Goal: Find specific page/section: Find specific page/section

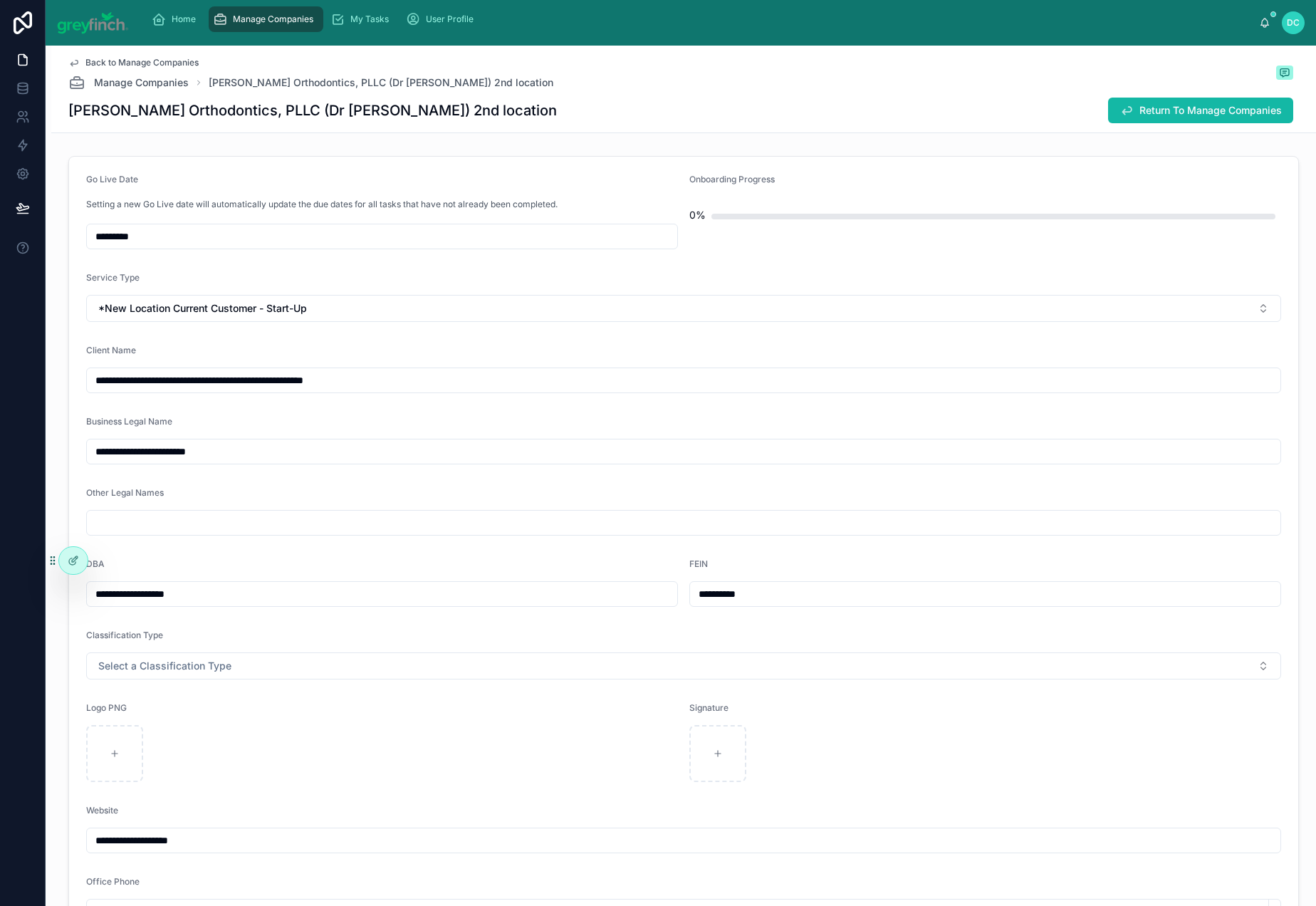
scroll to position [26, 0]
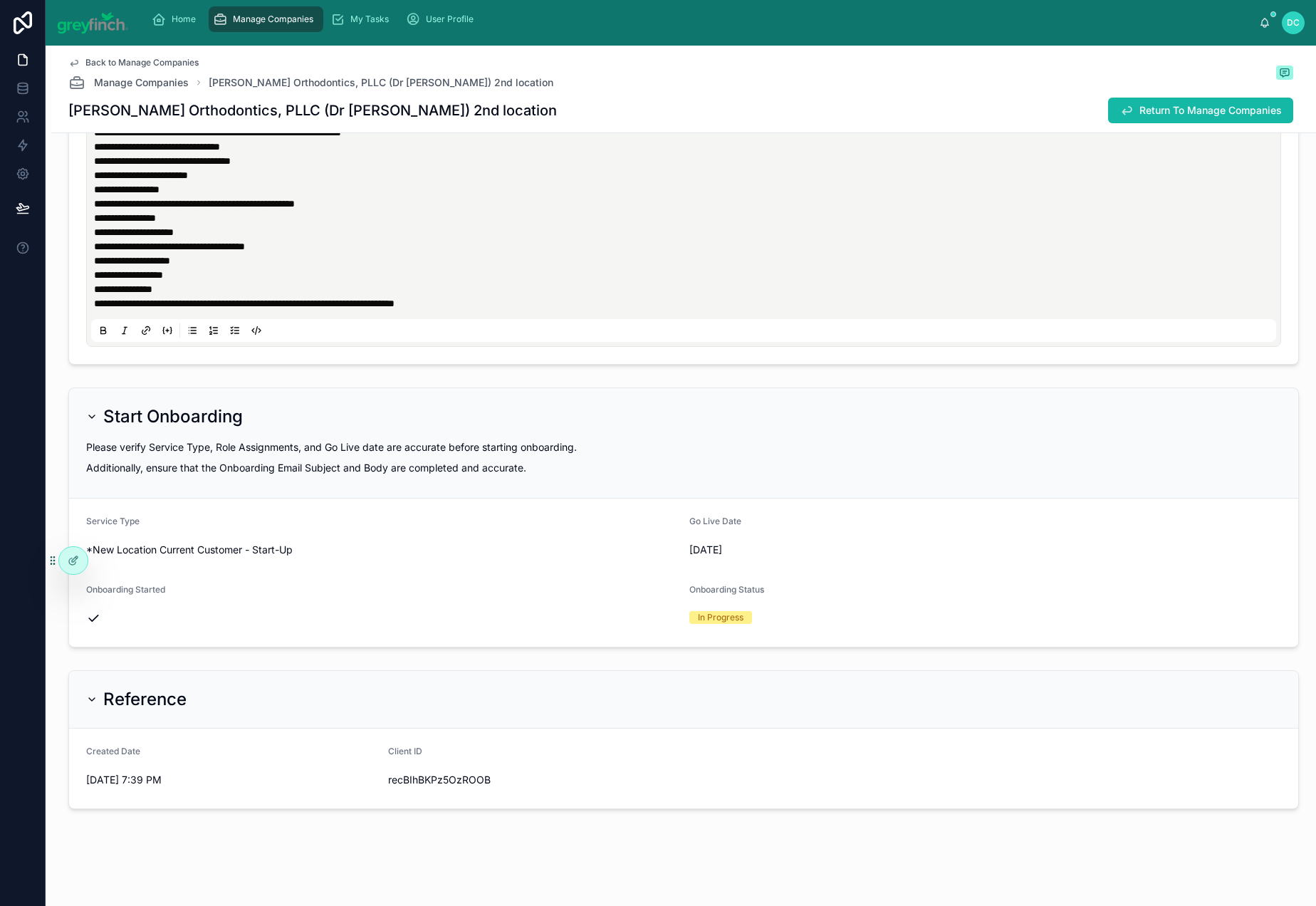
click at [313, 25] on span "Manage Companies" at bounding box center [273, 19] width 81 height 11
